Goal: Task Accomplishment & Management: Complete application form

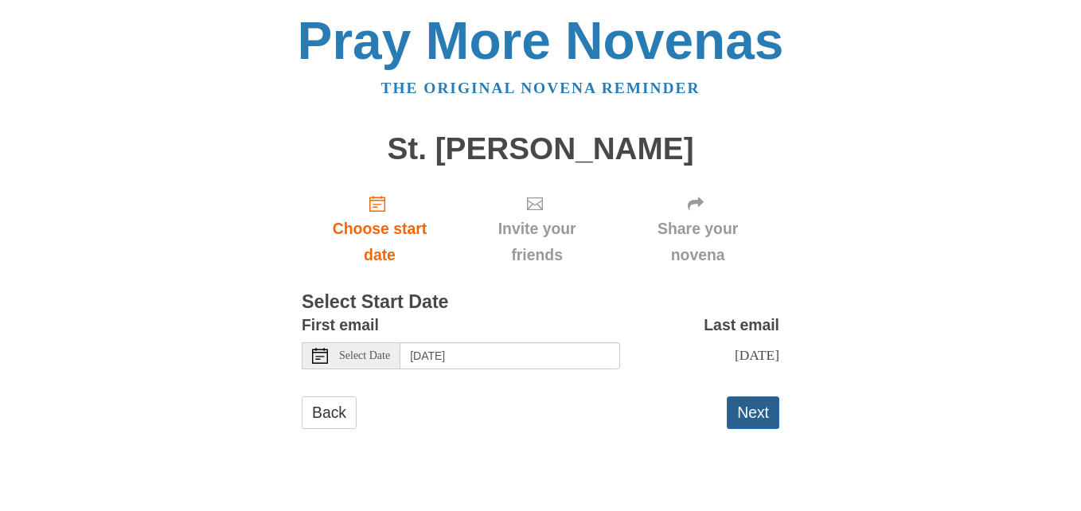
click at [752, 422] on button "Next" at bounding box center [753, 412] width 53 height 33
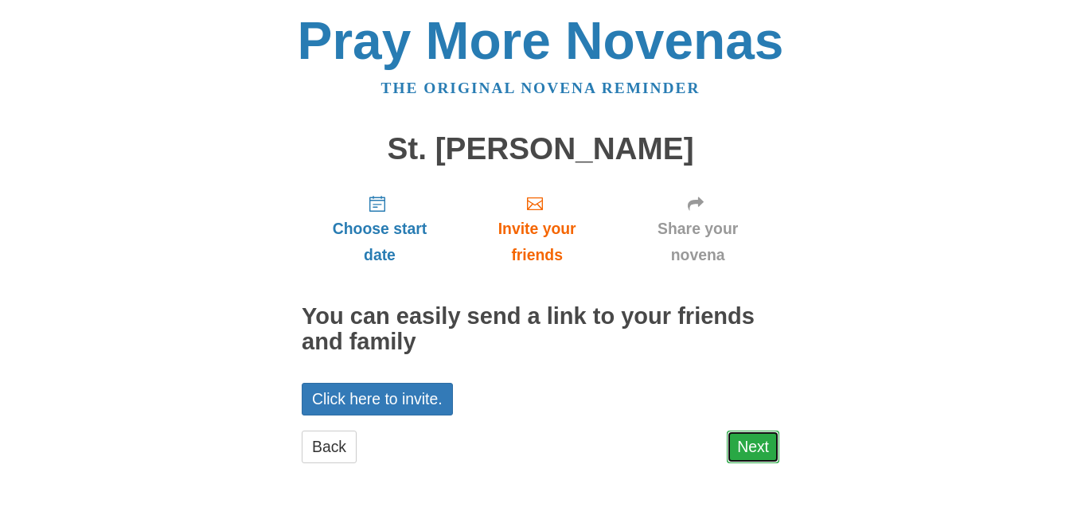
click at [745, 442] on link "Next" at bounding box center [753, 447] width 53 height 33
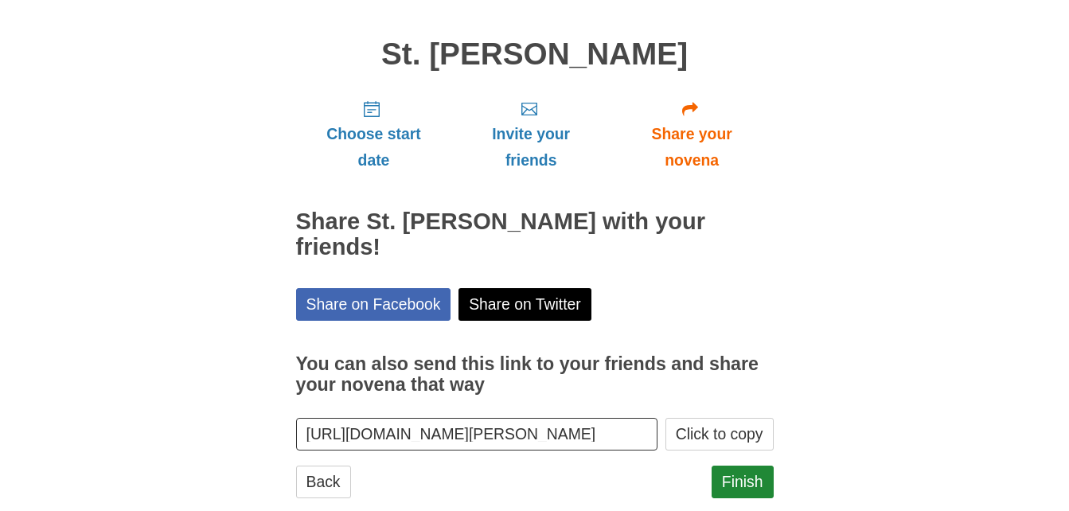
scroll to position [103, 0]
